Goal: Transaction & Acquisition: Purchase product/service

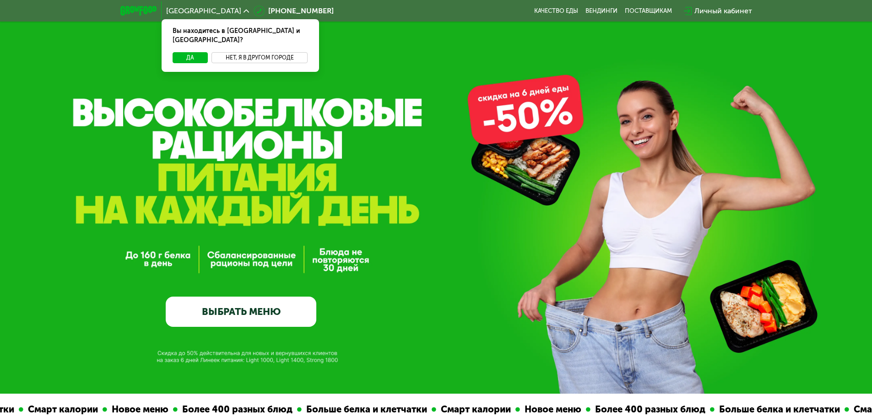
click at [234, 52] on button "Нет, я в другом городе" at bounding box center [259, 57] width 97 height 11
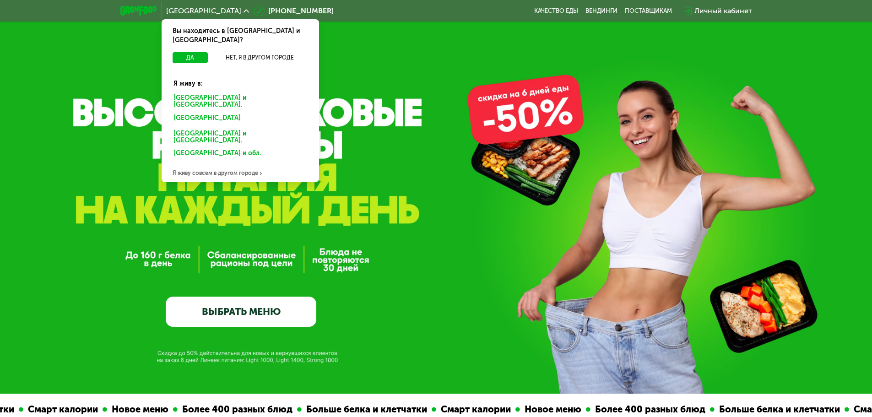
click at [208, 92] on div "[GEOGRAPHIC_DATA] и [GEOGRAPHIC_DATA]." at bounding box center [240, 101] width 146 height 19
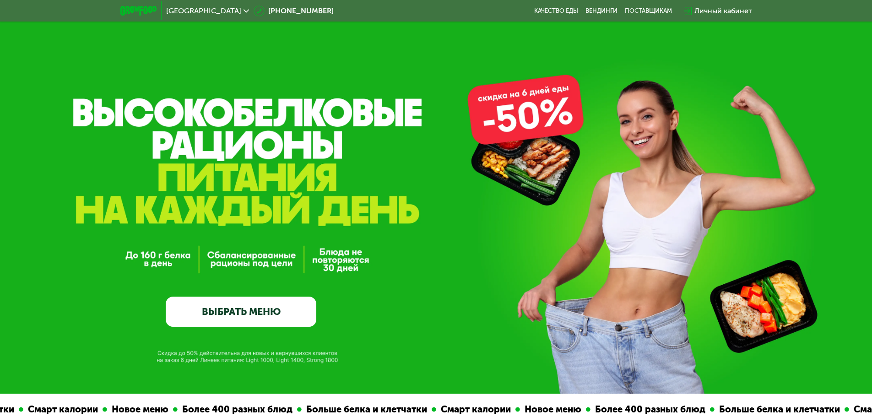
scroll to position [92, 0]
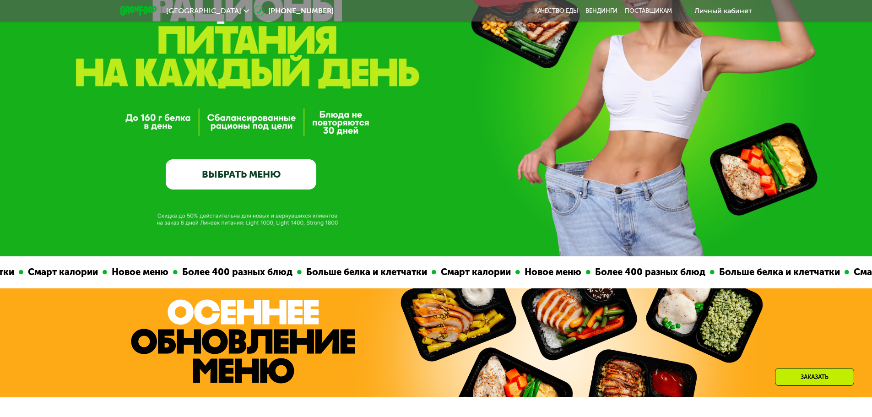
click at [257, 176] on link "ВЫБРАТЬ МЕНЮ" at bounding box center [241, 174] width 151 height 30
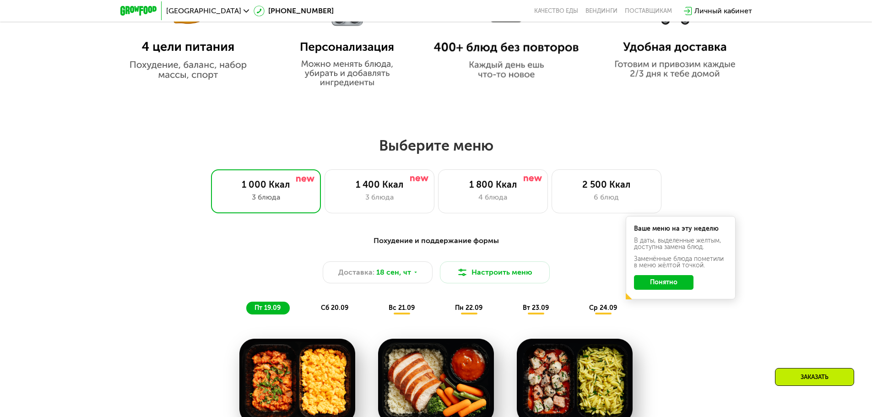
scroll to position [649, 0]
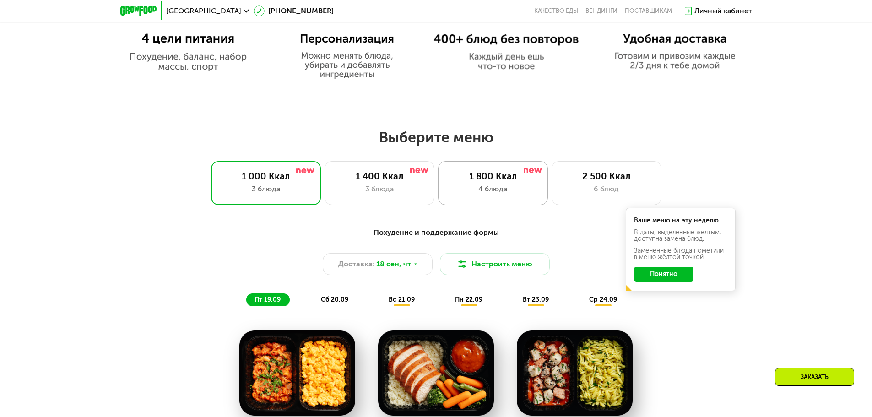
click at [527, 174] on div at bounding box center [533, 170] width 18 height 7
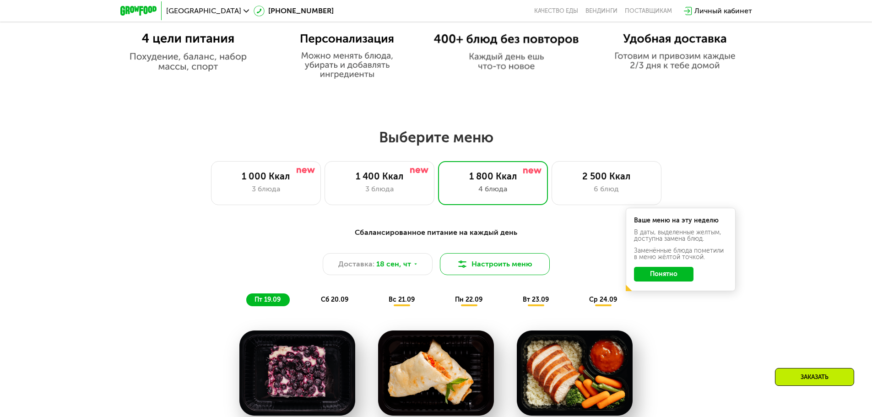
click at [520, 268] on button "Настроить меню" at bounding box center [495, 264] width 110 height 22
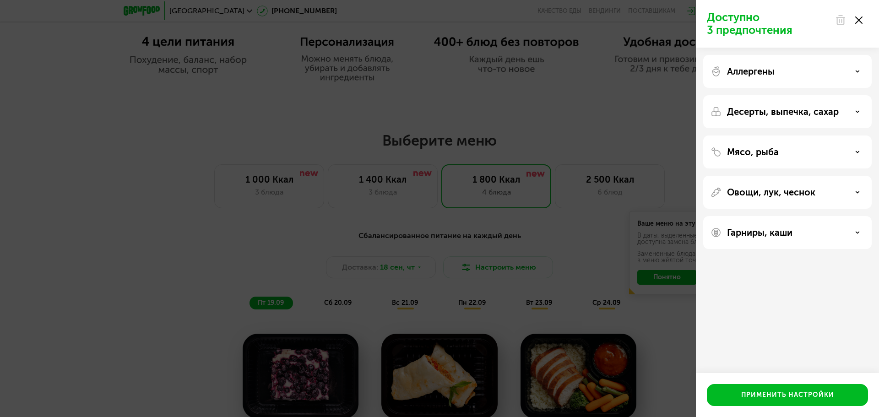
click at [861, 17] on icon at bounding box center [858, 19] width 7 height 7
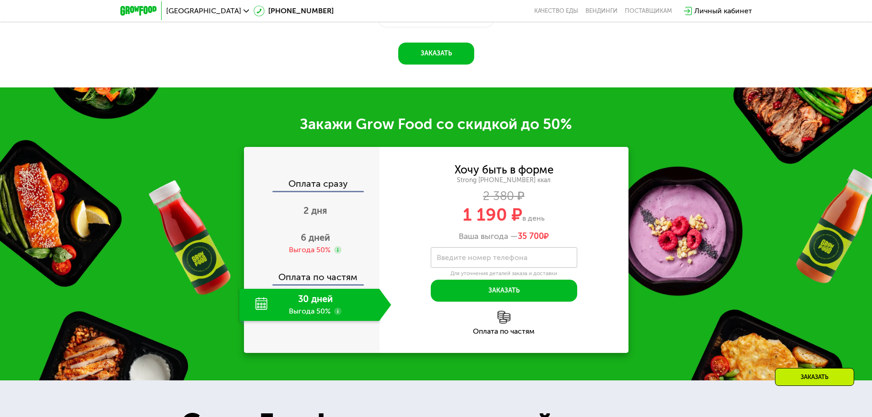
scroll to position [1190, 0]
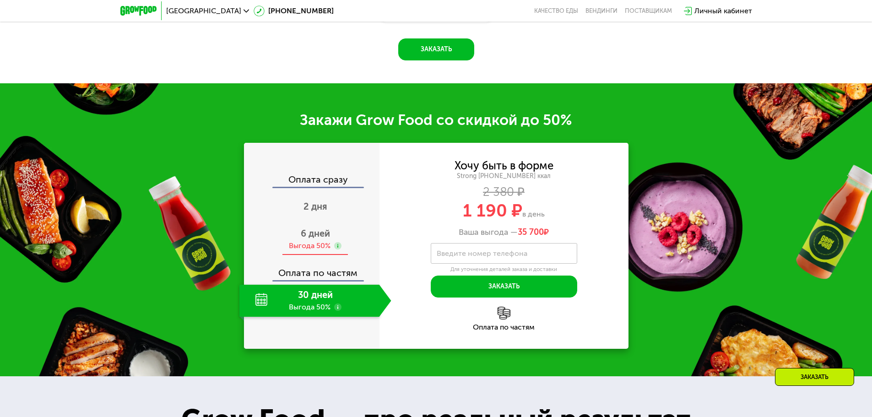
click at [319, 239] on span "6 дней" at bounding box center [315, 233] width 29 height 11
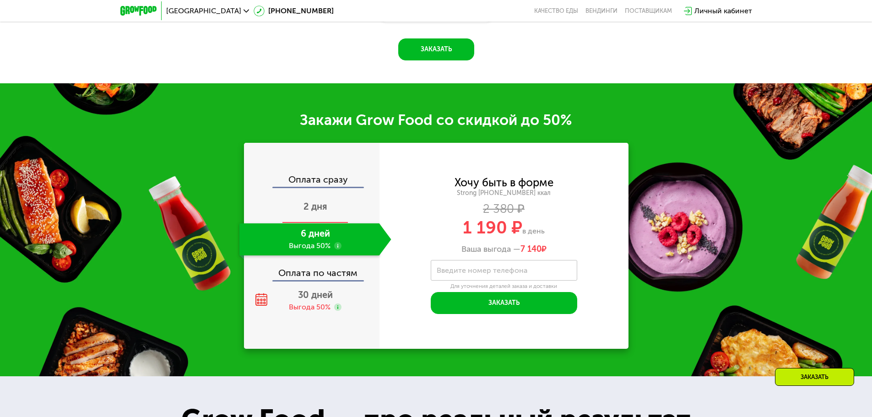
click at [315, 223] on div "2 дня" at bounding box center [315, 207] width 152 height 32
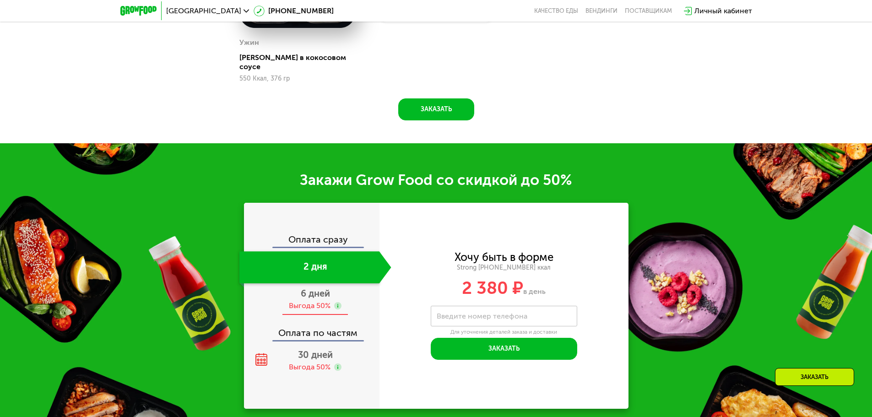
click at [315, 288] on span "6 дней" at bounding box center [315, 293] width 29 height 11
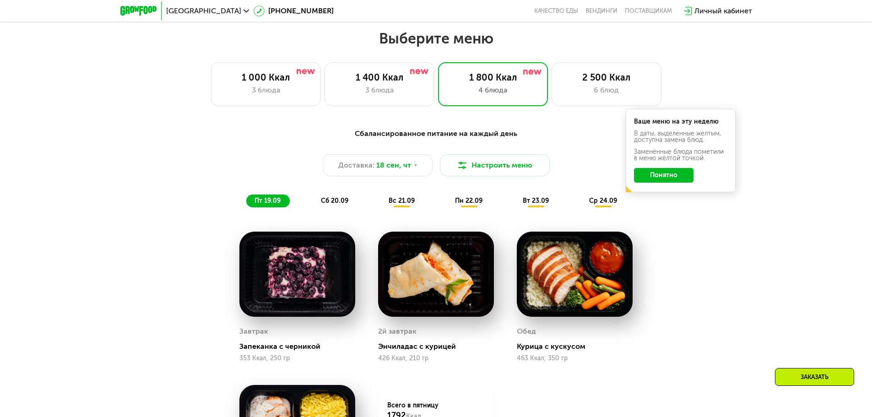
scroll to position [673, 0]
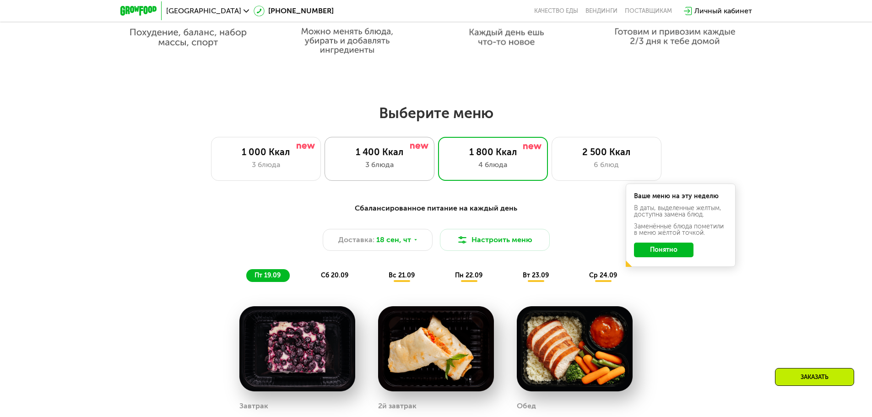
click at [400, 170] on div "3 блюда" at bounding box center [379, 164] width 91 height 11
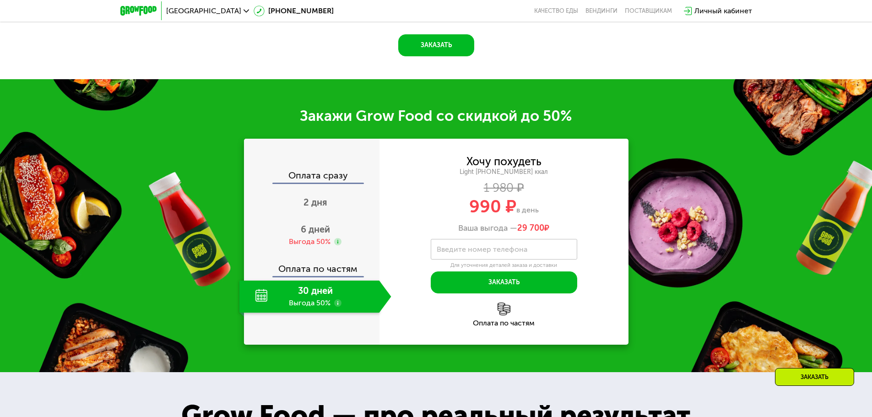
scroll to position [1218, 0]
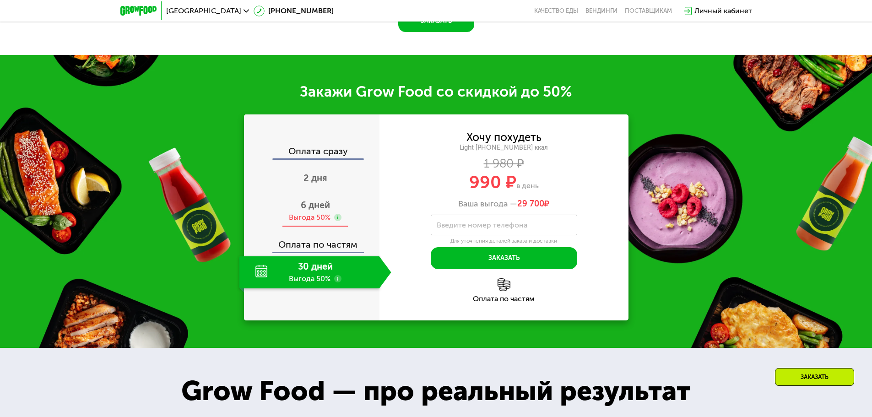
click at [307, 217] on div "Выгода 50%" at bounding box center [310, 217] width 42 height 10
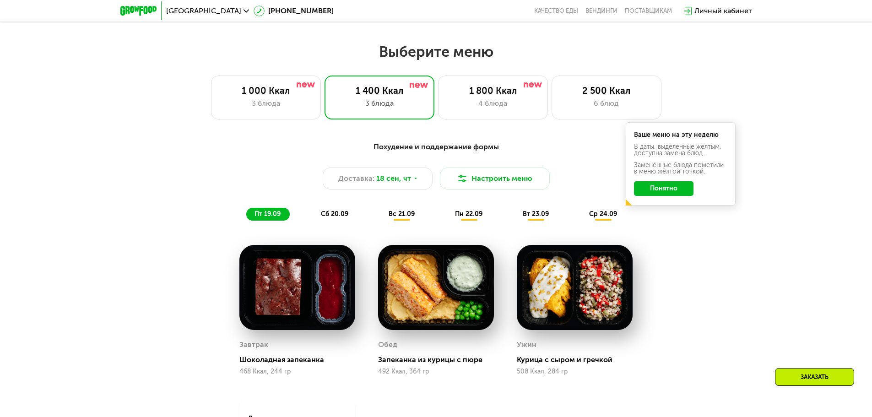
scroll to position [763, 0]
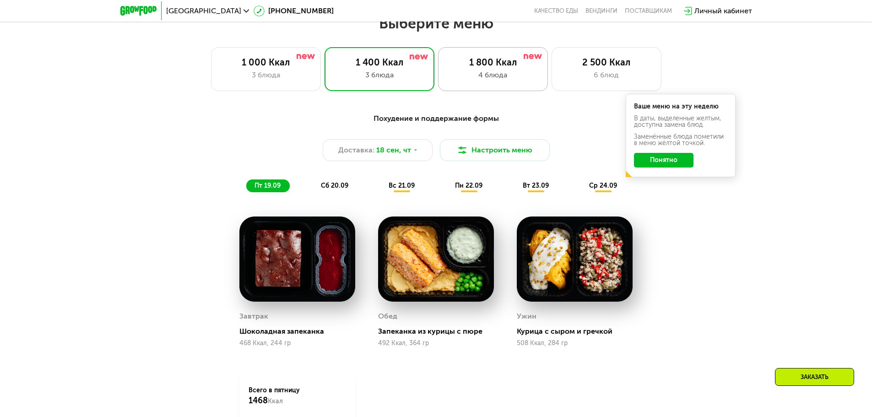
click at [513, 80] on div "4 блюда" at bounding box center [493, 75] width 91 height 11
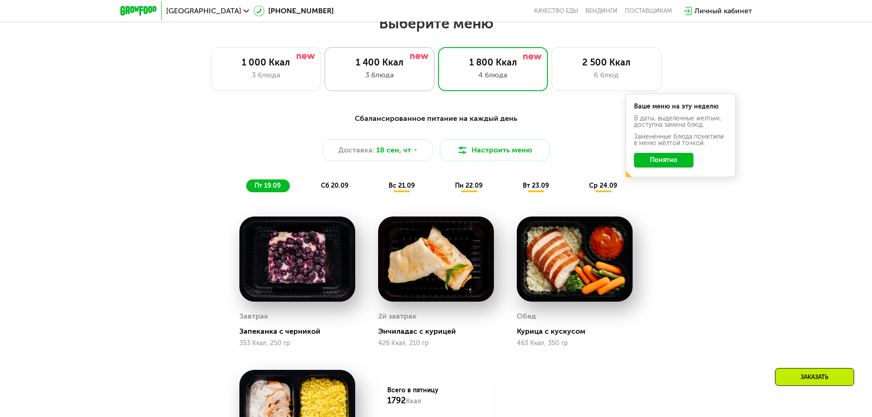
click at [410, 68] on div "1 400 Ккал" at bounding box center [379, 62] width 91 height 11
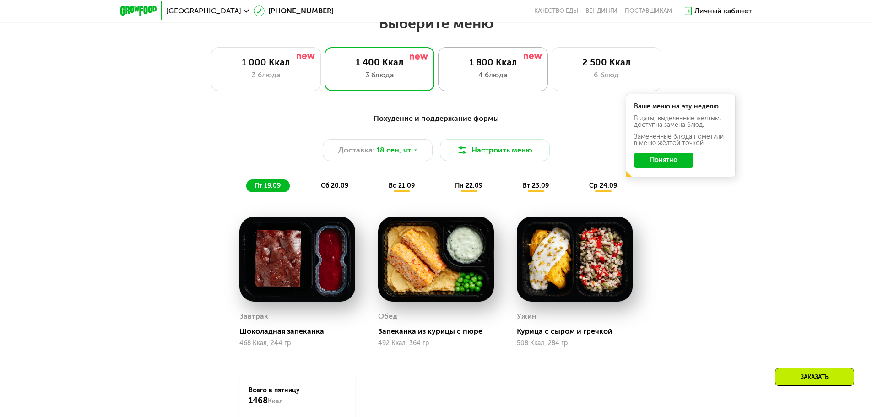
click at [506, 68] on div "1 800 Ккал" at bounding box center [493, 62] width 91 height 11
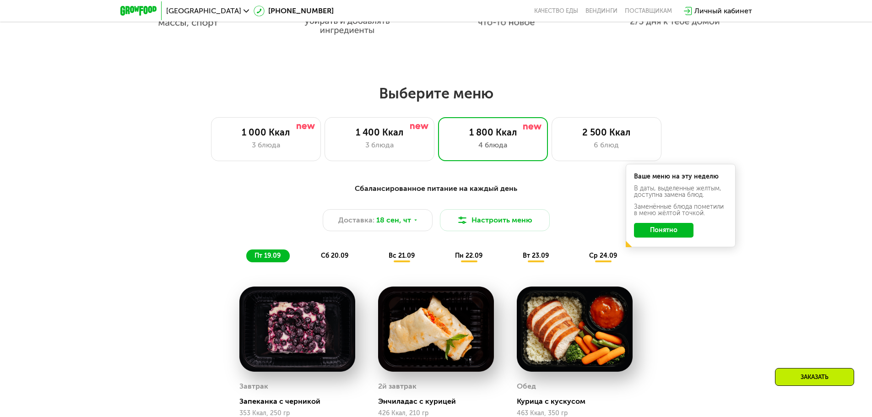
scroll to position [726, 0]
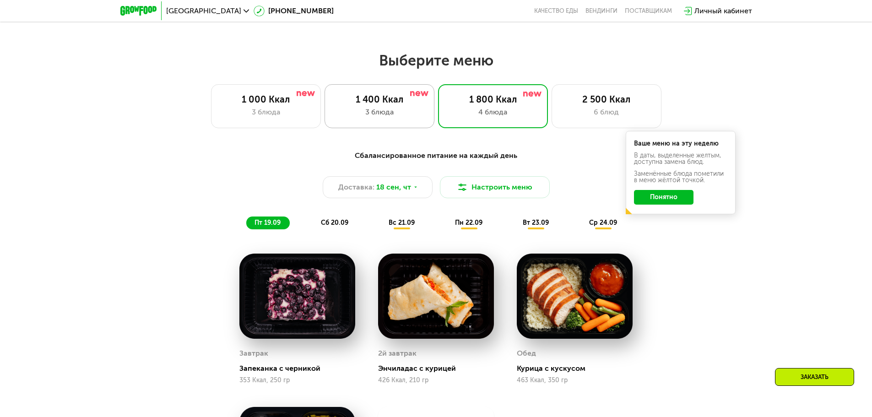
click at [383, 102] on div "1 400 Ккал" at bounding box center [379, 99] width 91 height 11
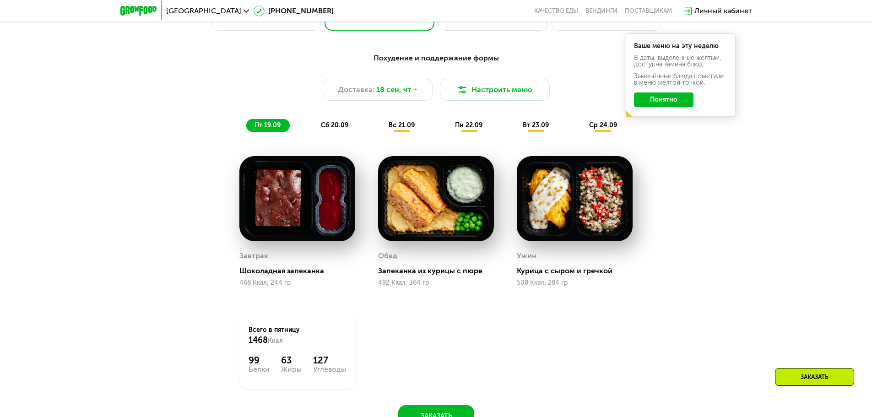
scroll to position [848, 0]
